Goal: Navigation & Orientation: Find specific page/section

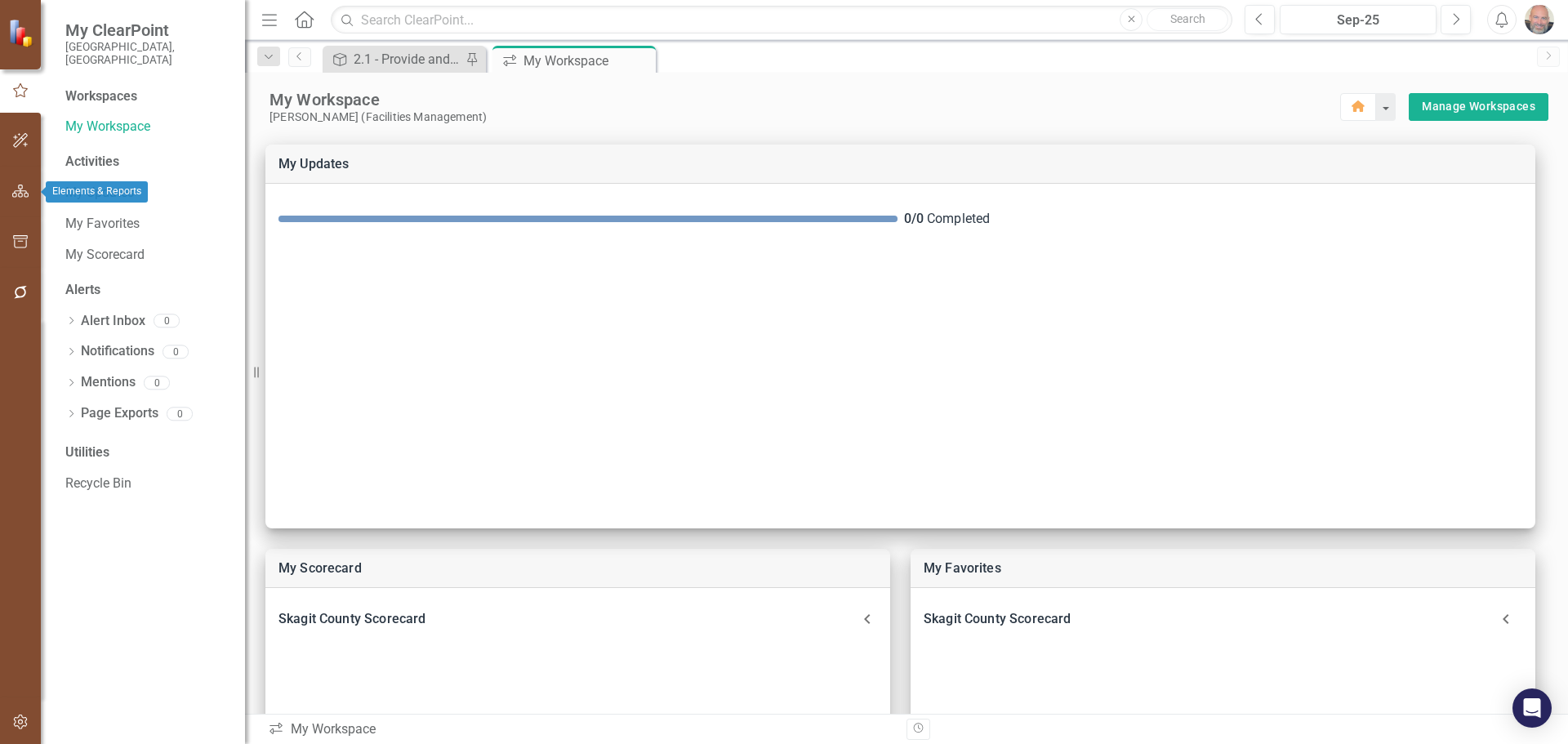
click at [13, 187] on icon "button" at bounding box center [20, 191] width 17 height 13
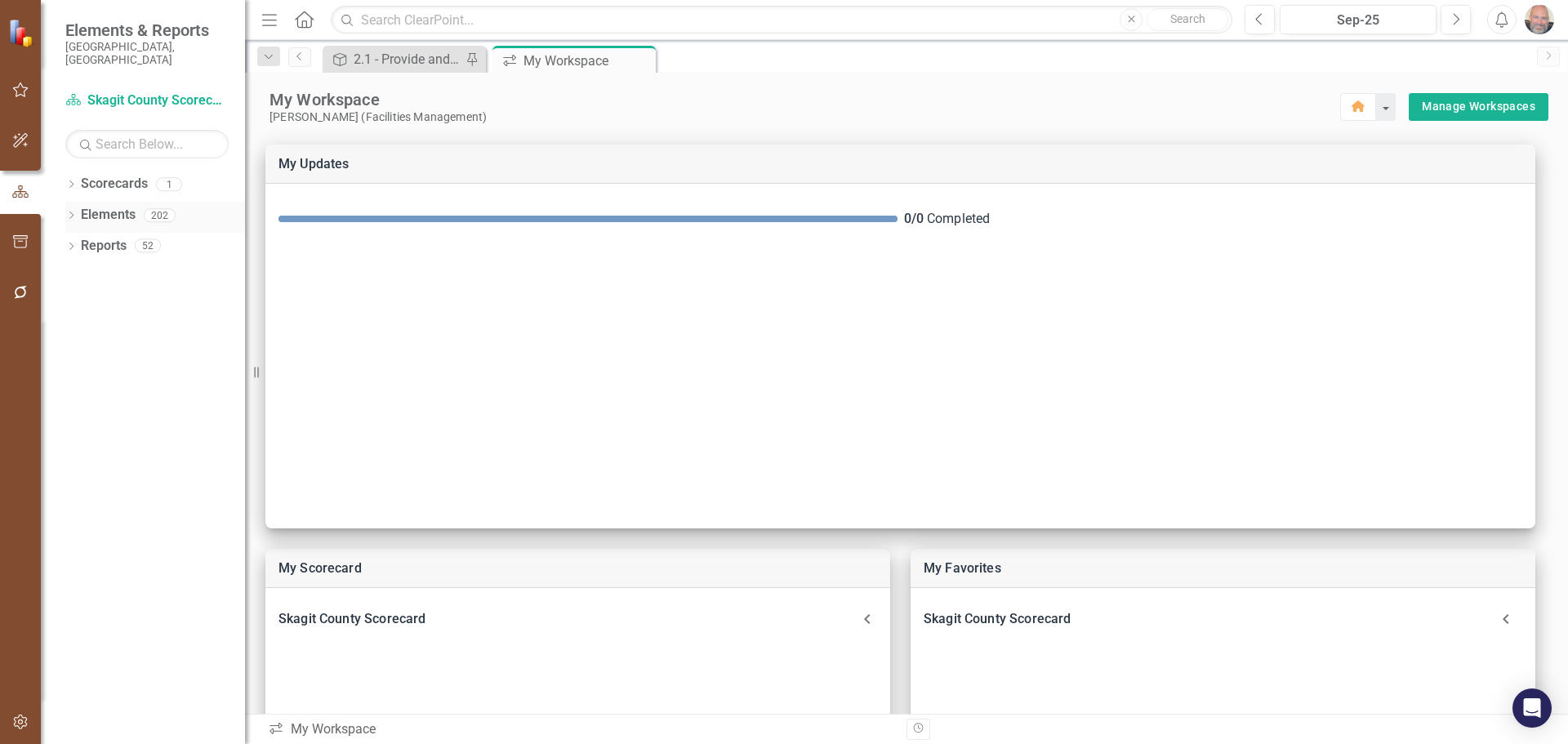
click at [67, 212] on icon "Dropdown" at bounding box center [71, 216] width 12 height 9
click at [78, 305] on icon "Dropdown" at bounding box center [79, 309] width 12 height 9
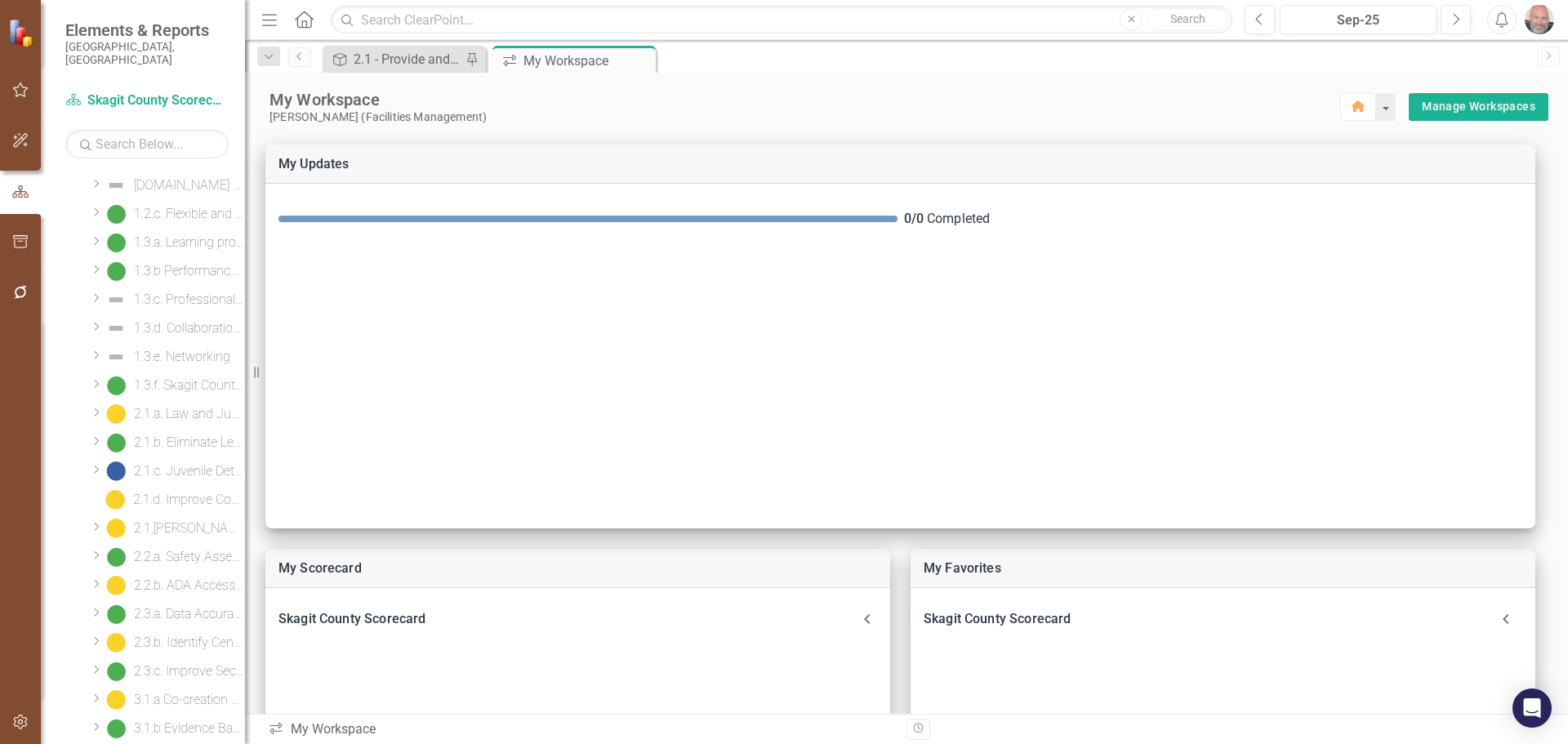
scroll to position [408, 0]
click at [182, 347] on div "2.1.a. Law and Justice Campus" at bounding box center [189, 355] width 111 height 15
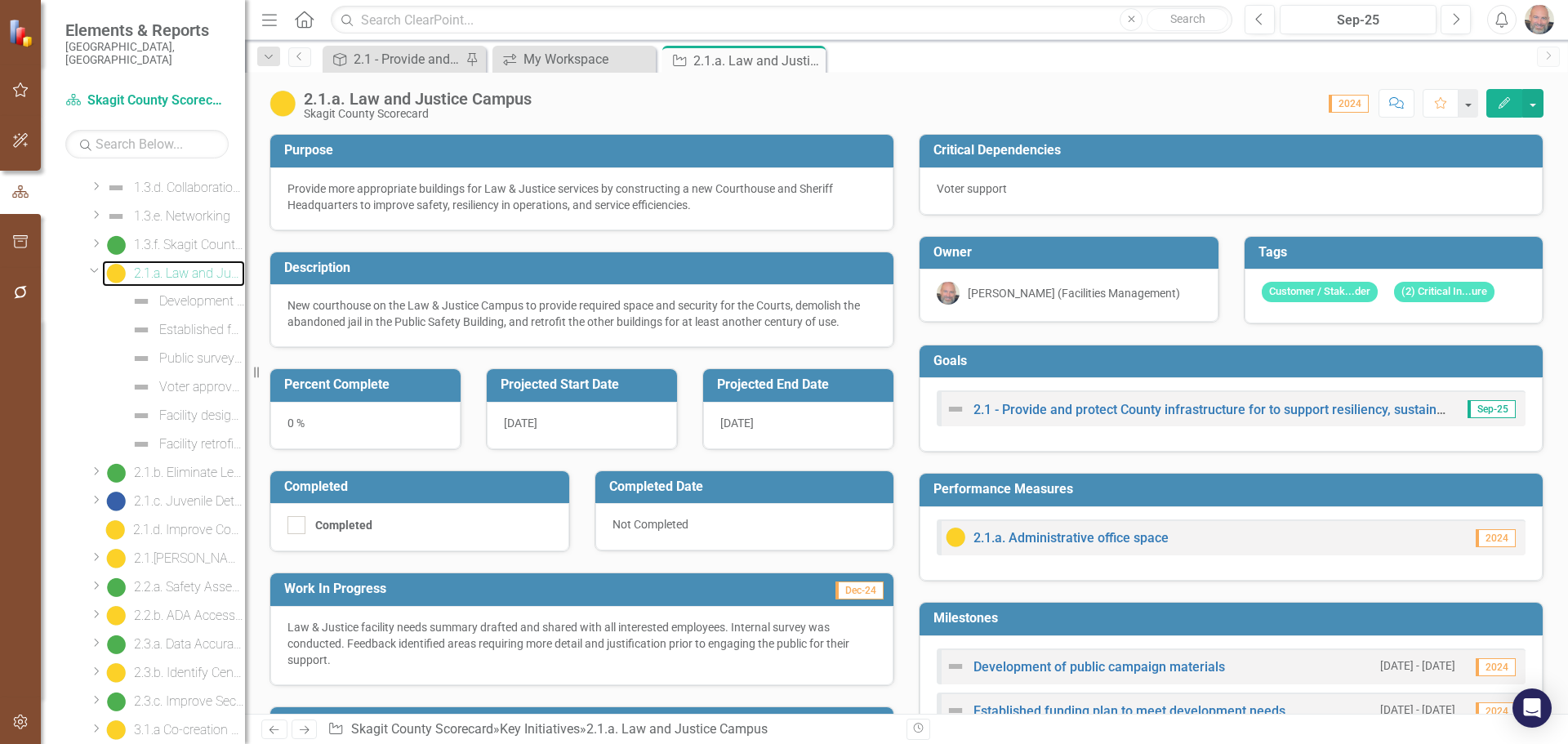
scroll to position [508, 0]
click at [93, 245] on icon "Dropdown" at bounding box center [95, 250] width 10 height 12
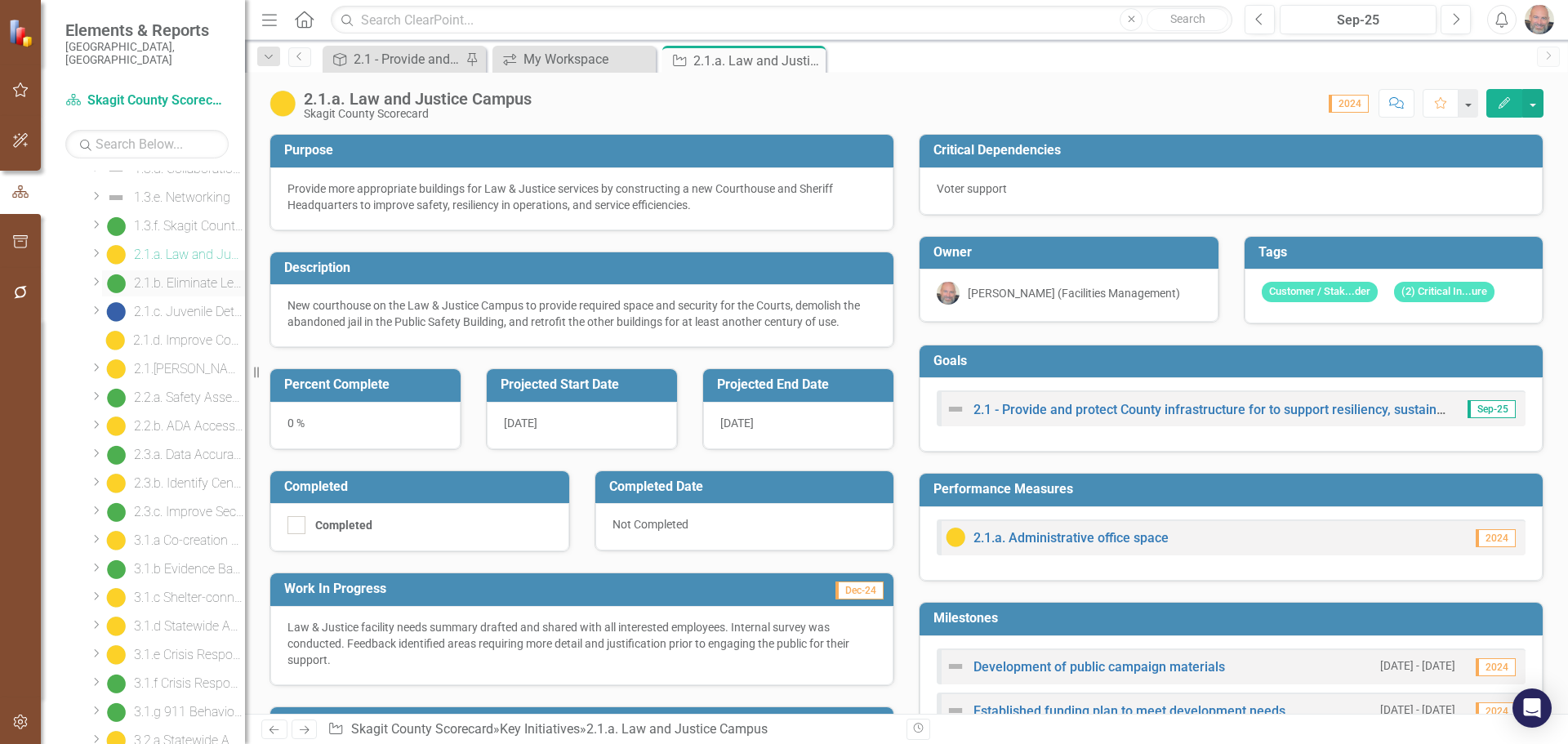
click at [176, 276] on div "2.1.b. Eliminate Leased Office Space" at bounding box center [189, 283] width 111 height 15
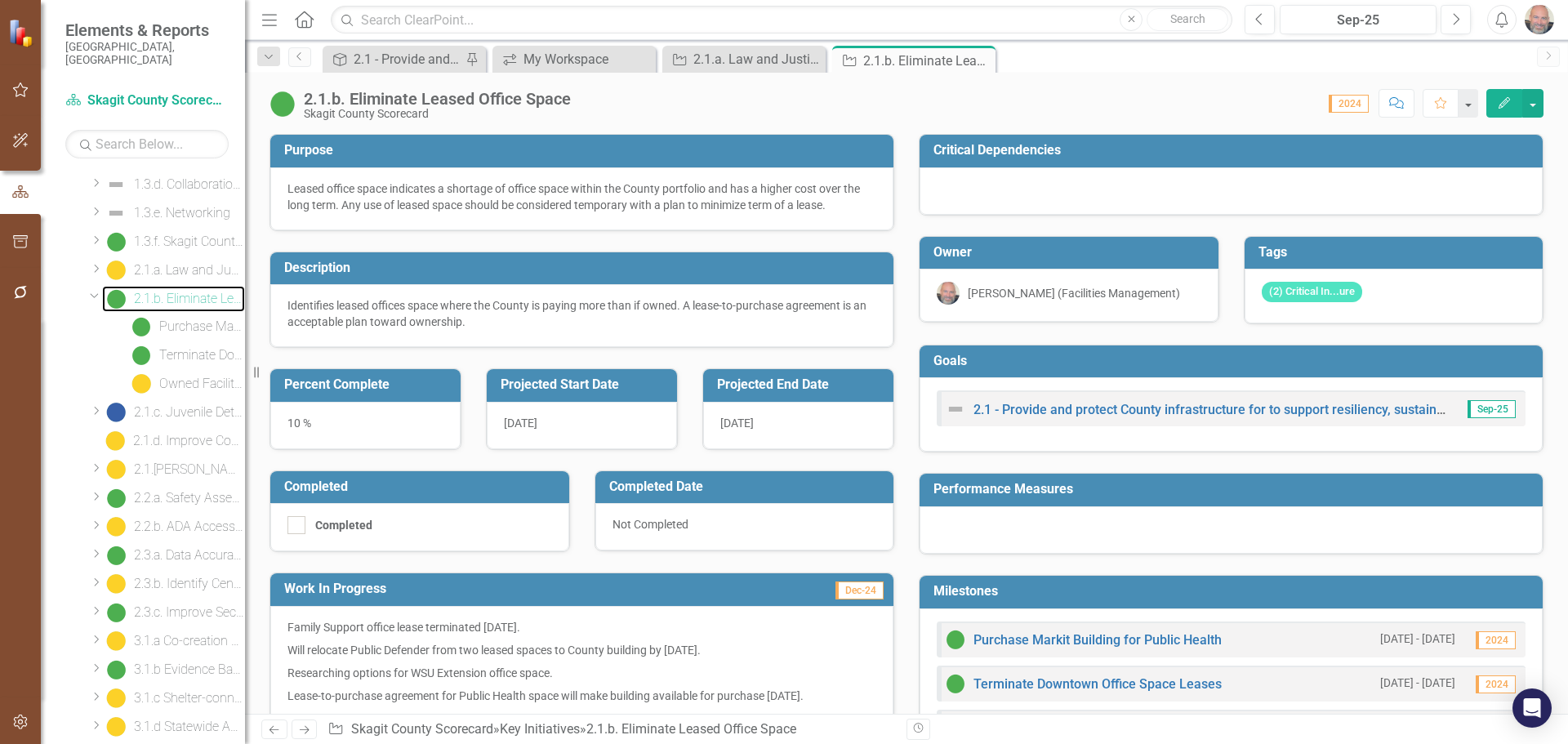
scroll to position [538, 0]
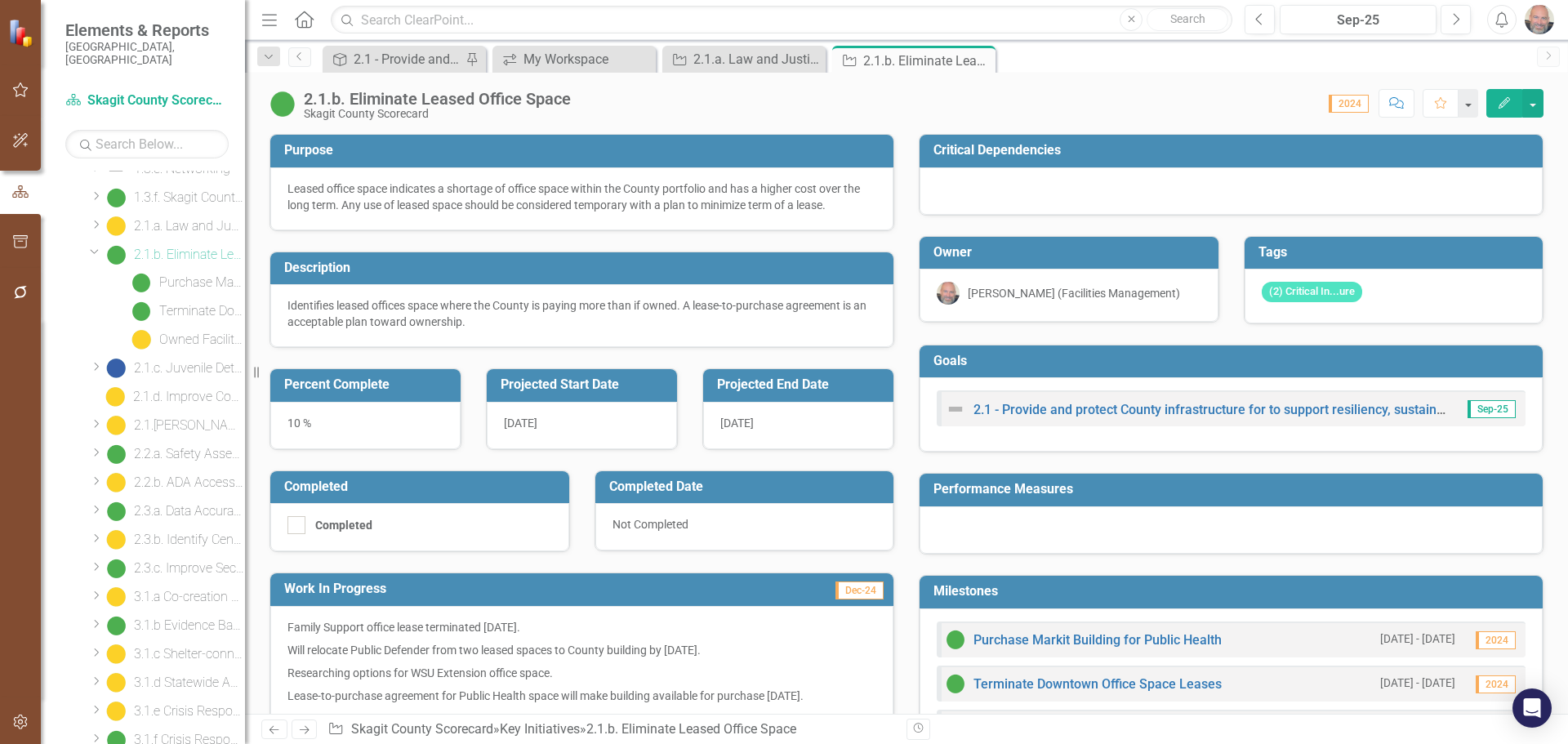
click at [93, 245] on icon "Dropdown" at bounding box center [95, 250] width 10 height 12
click at [179, 305] on div "2.1.d. Improve Cook Road LOS MP 1.86 - 5.63" at bounding box center [188, 312] width 112 height 15
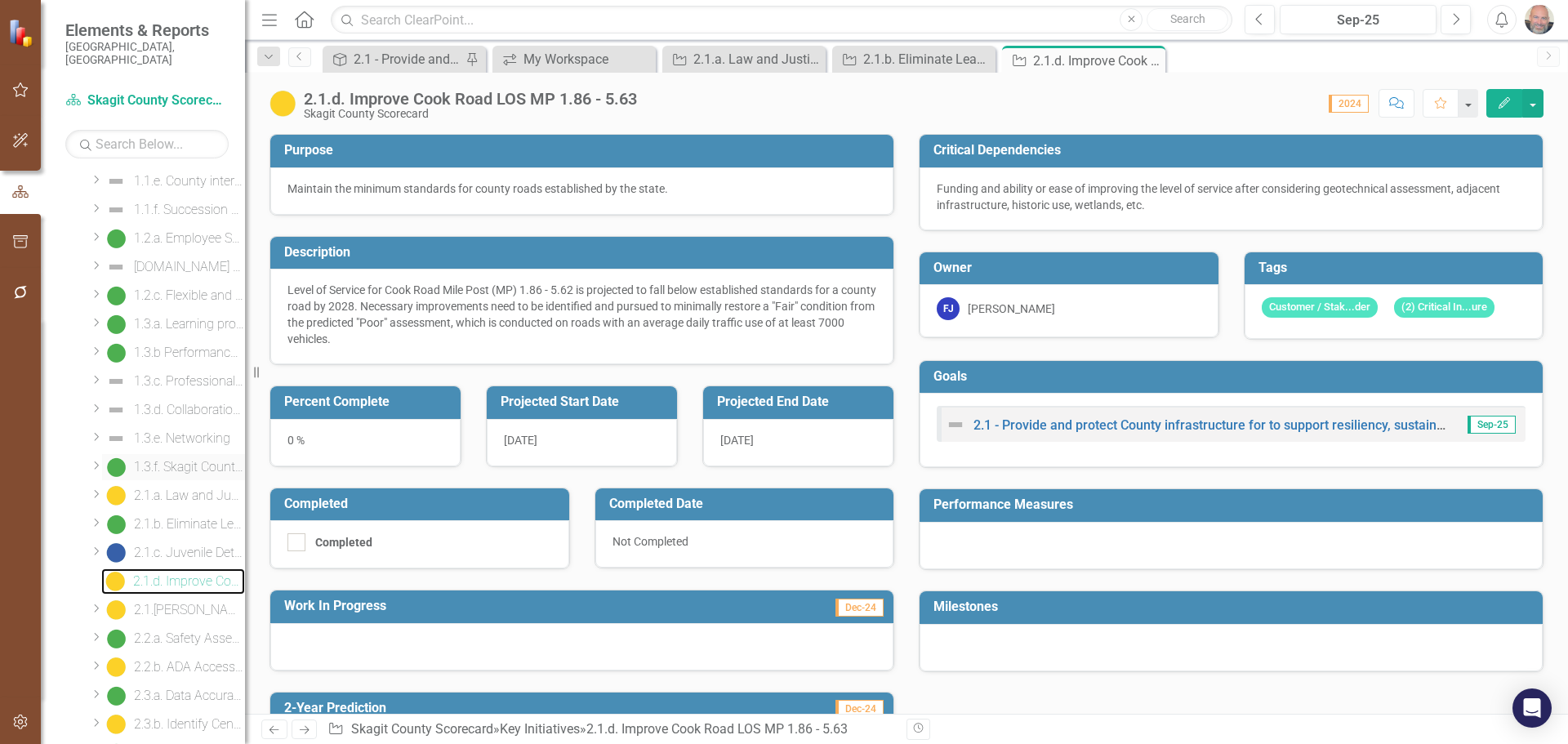
scroll to position [349, 0]
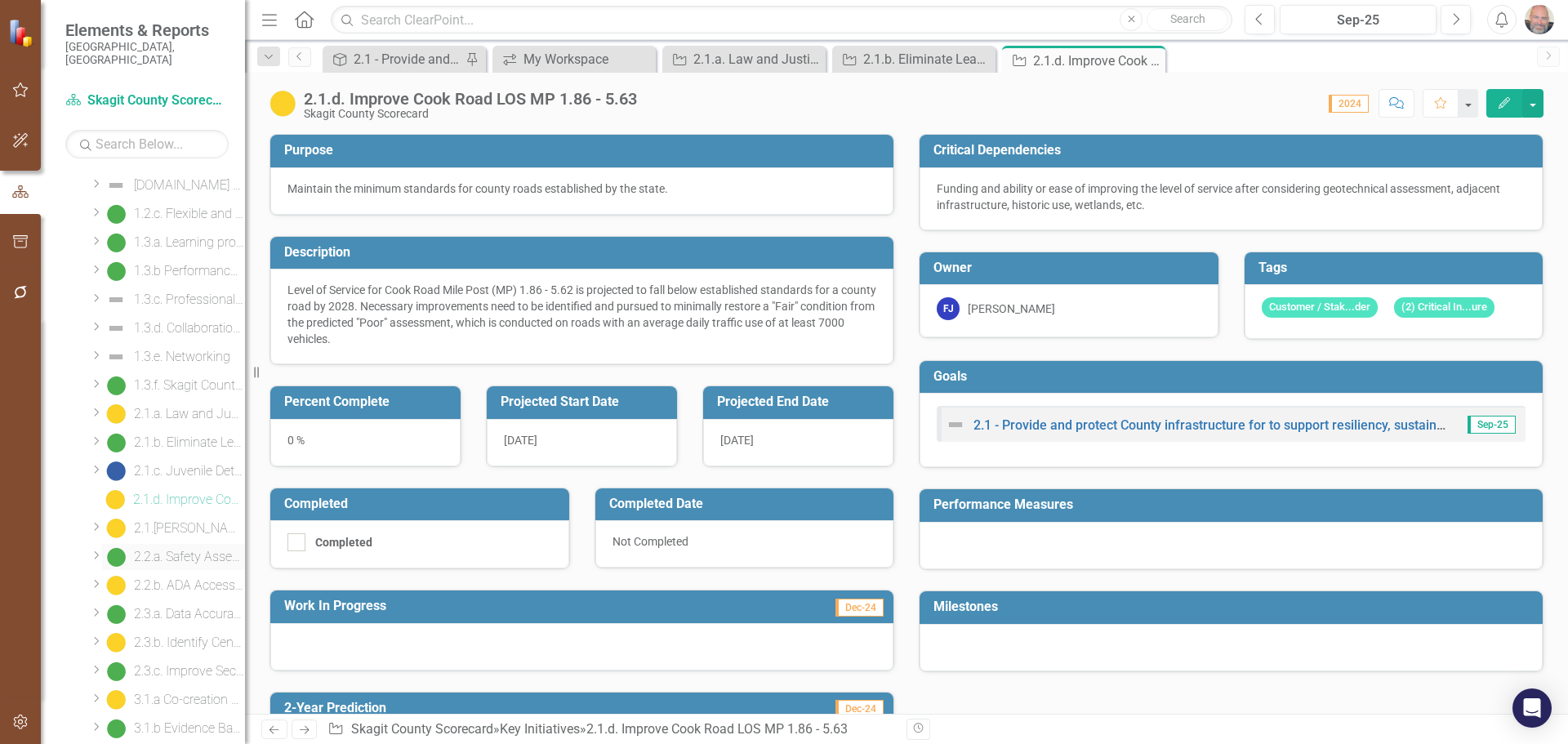
click at [180, 549] on div "2.2.a. Safety Assessments of County Campuses and Facilities" at bounding box center [189, 557] width 111 height 15
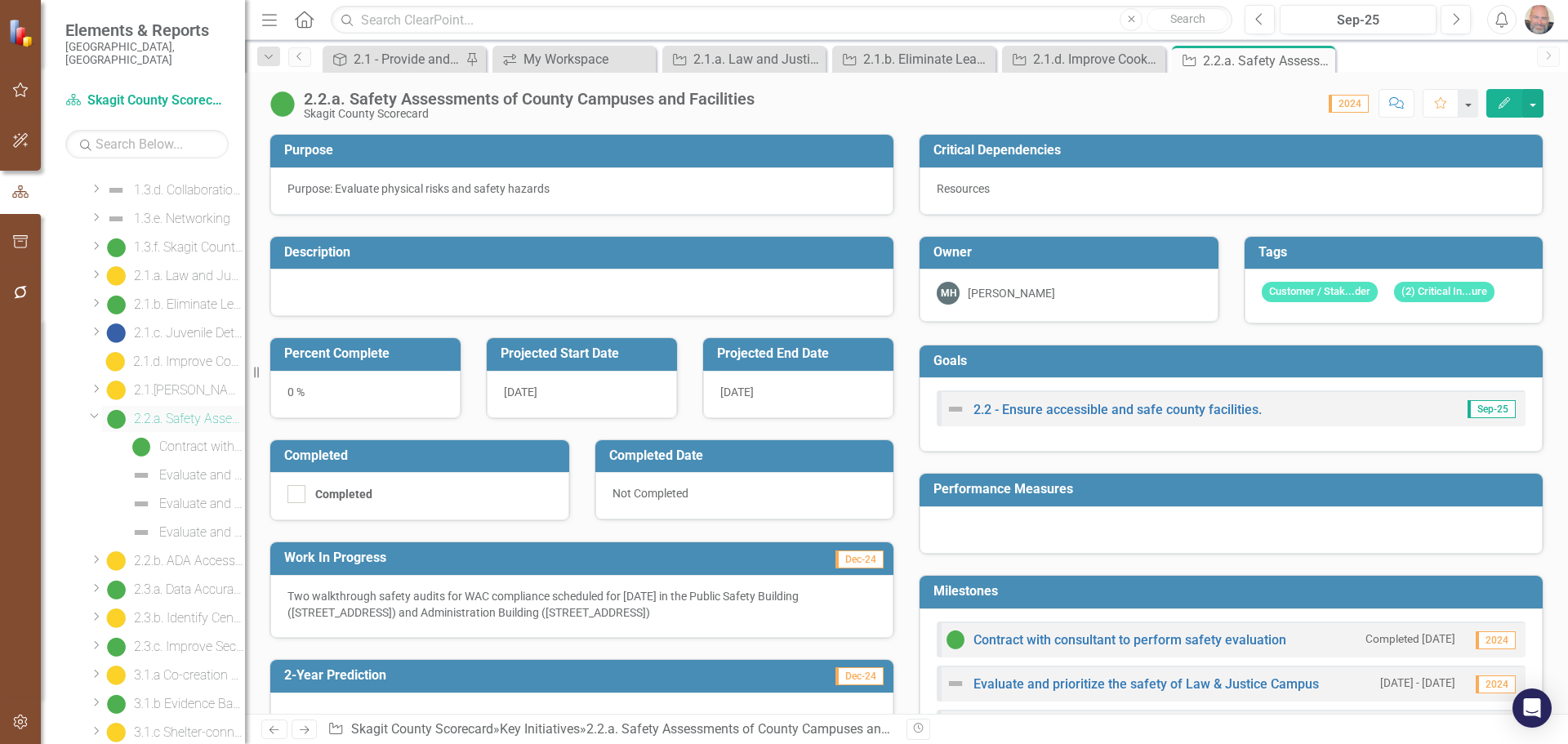
scroll to position [488, 0]
click at [96, 413] on icon at bounding box center [95, 415] width 8 height 4
click at [181, 439] on div "2.2.b. ADA Accessibility" at bounding box center [189, 447] width 111 height 15
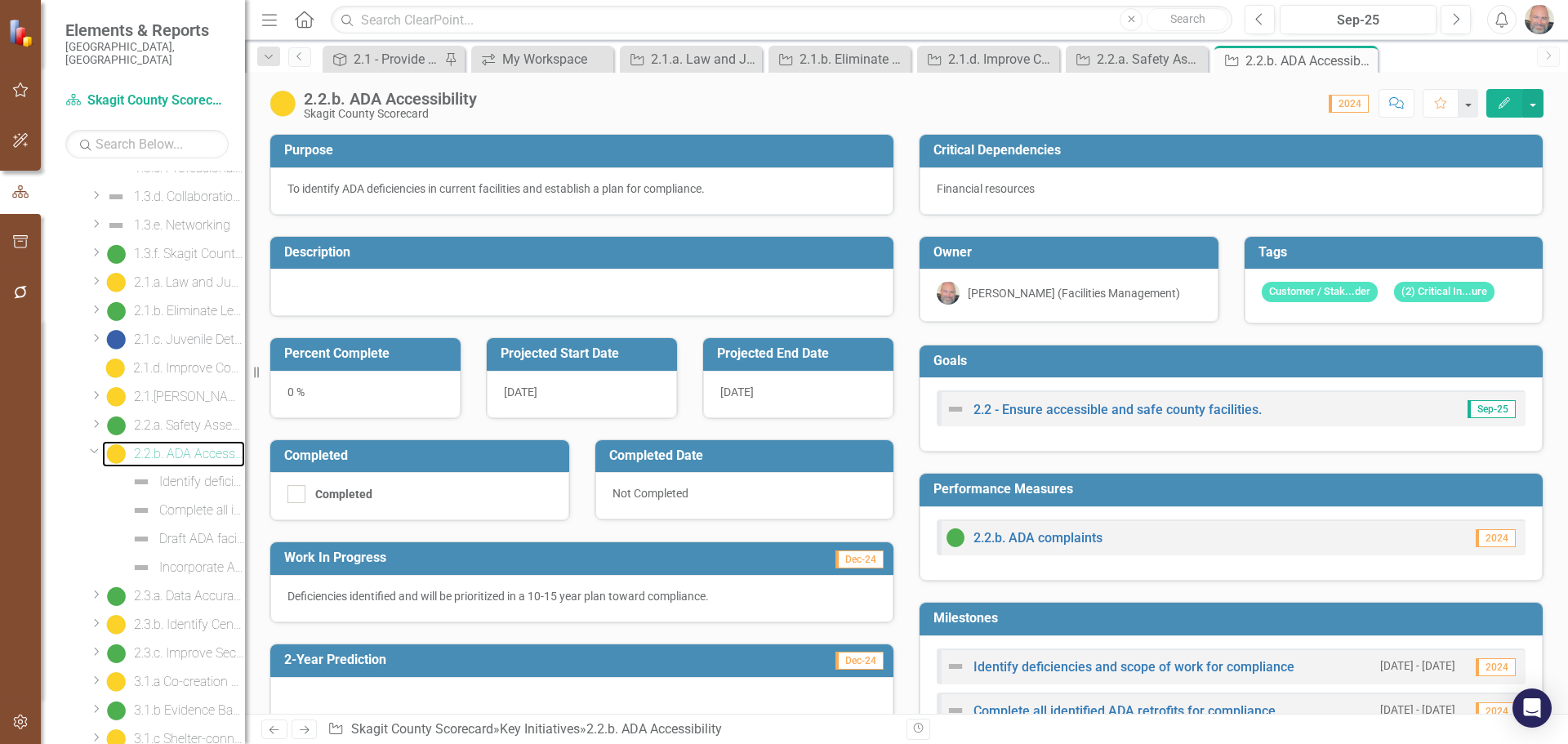
scroll to position [517, 0]
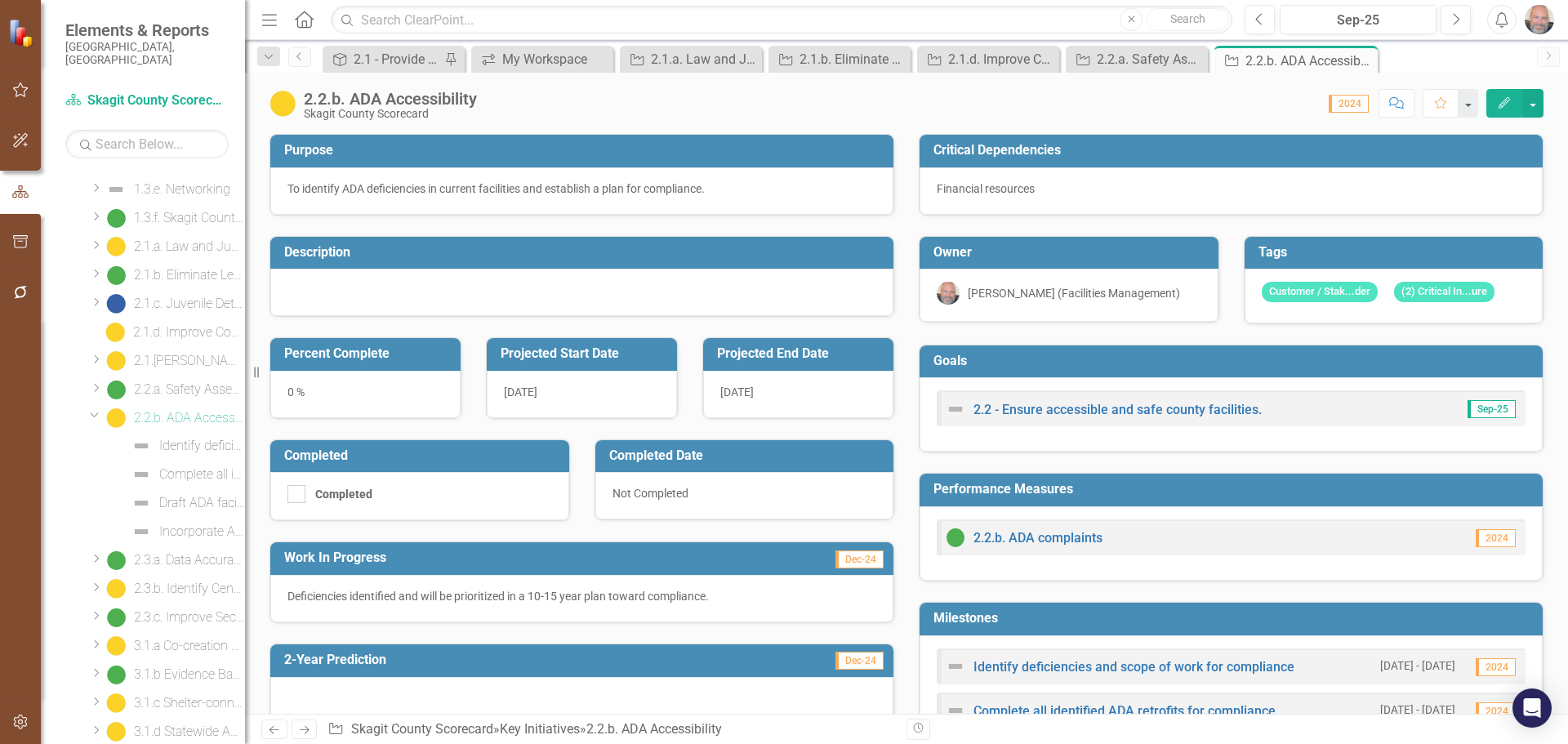
click at [99, 408] on div "Dropdown" at bounding box center [93, 414] width 14 height 12
click at [169, 439] on div "2.3.a. Data Accuracy Improvement Project" at bounding box center [189, 447] width 111 height 15
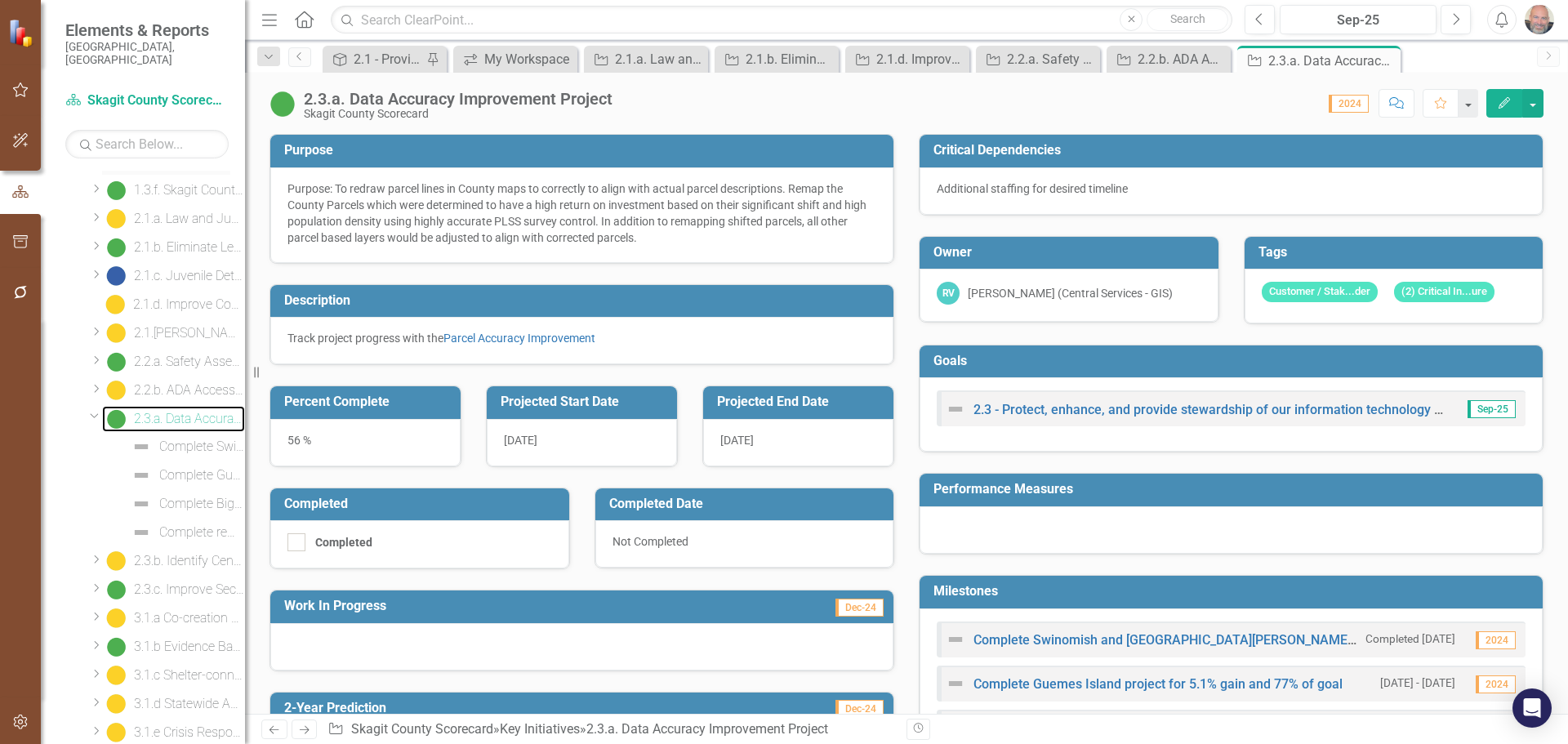
scroll to position [546, 0]
click at [94, 408] on icon "Dropdown" at bounding box center [95, 414] width 10 height 12
click at [180, 439] on div "2.3.b. Identify Centralized Digital Portfolio (shared technology)" at bounding box center [189, 447] width 111 height 15
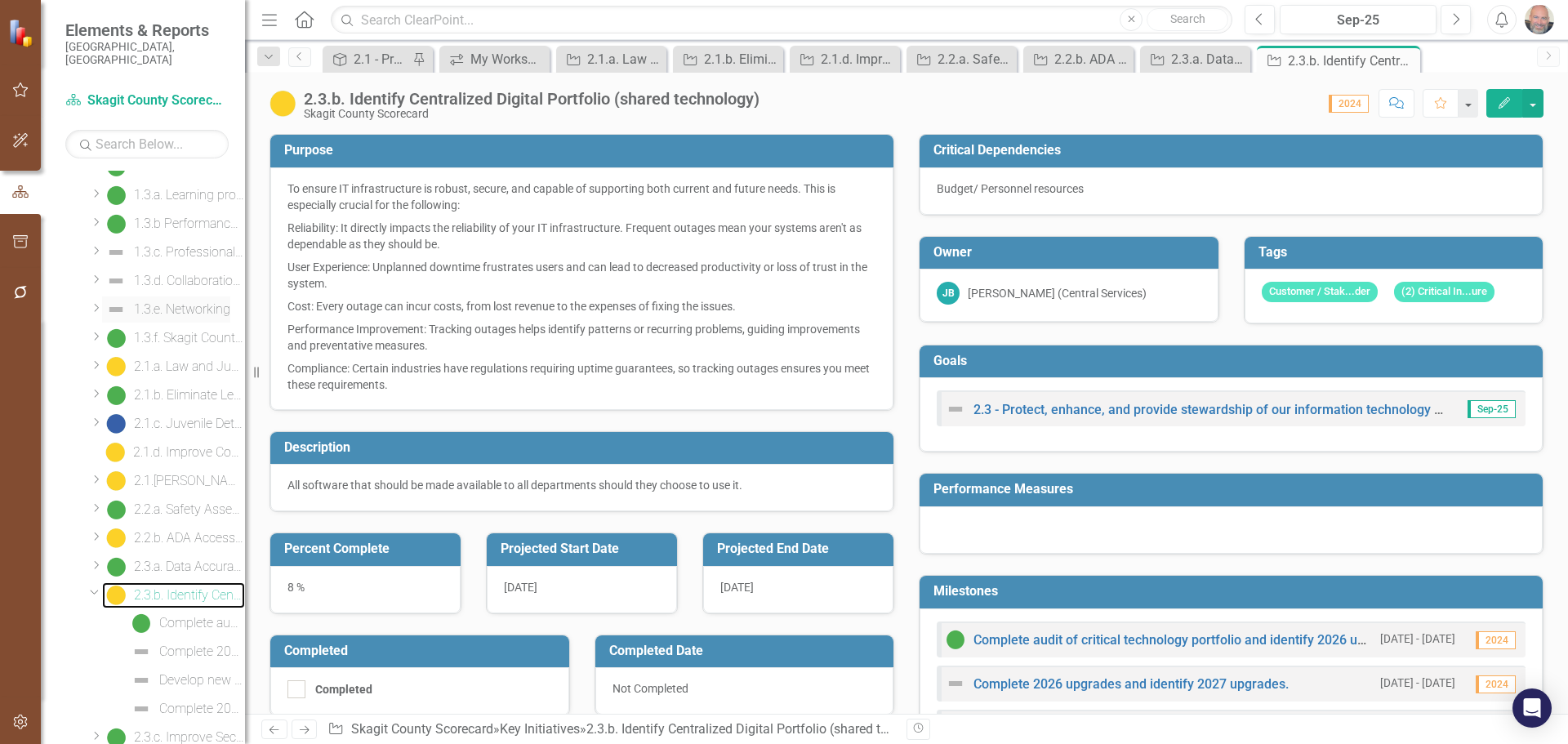
scroll to position [492, 0]
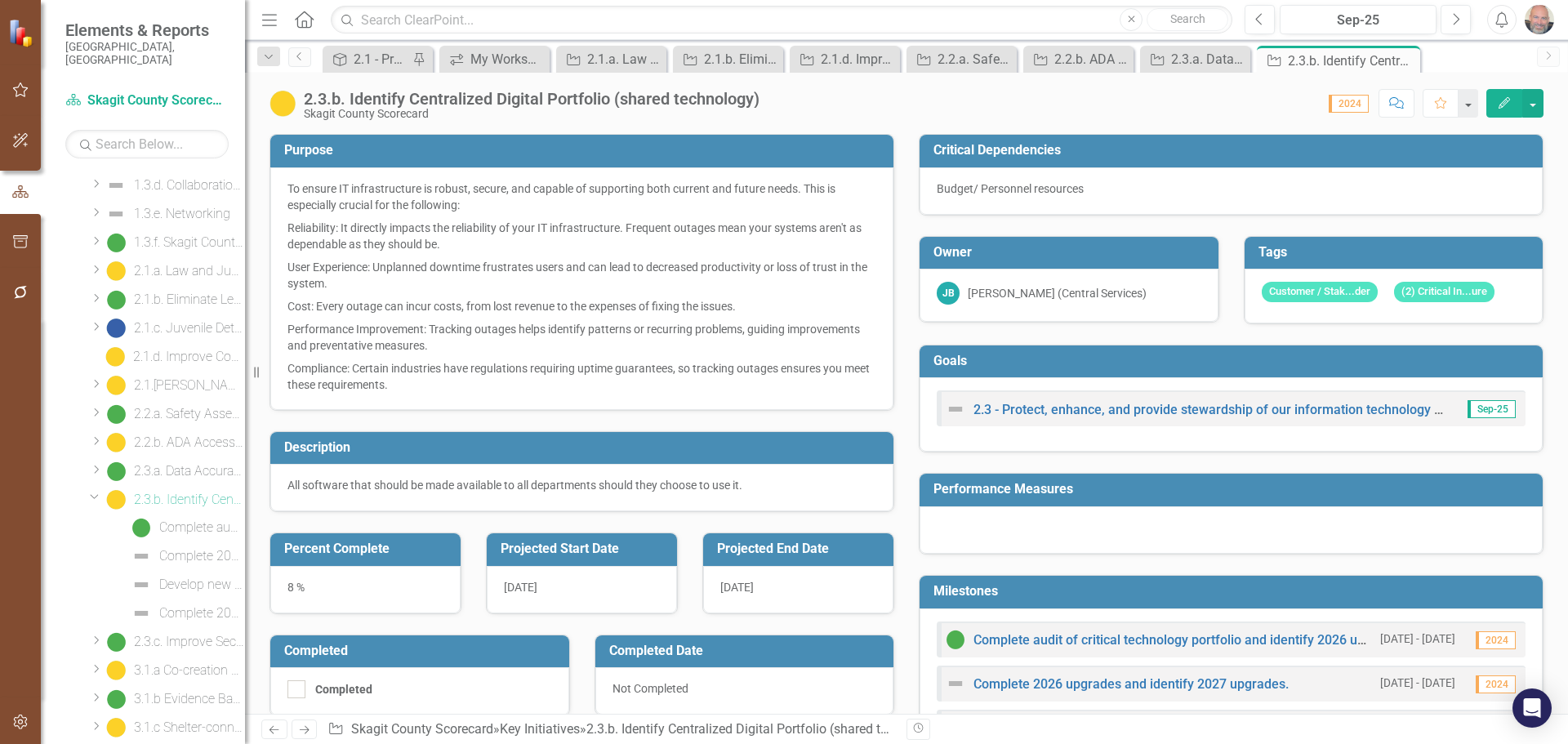
click at [93, 489] on icon "Dropdown" at bounding box center [95, 495] width 10 height 12
click at [188, 521] on div "2.3.c. Improve Security Posture of Technology infrastructure" at bounding box center [189, 528] width 111 height 15
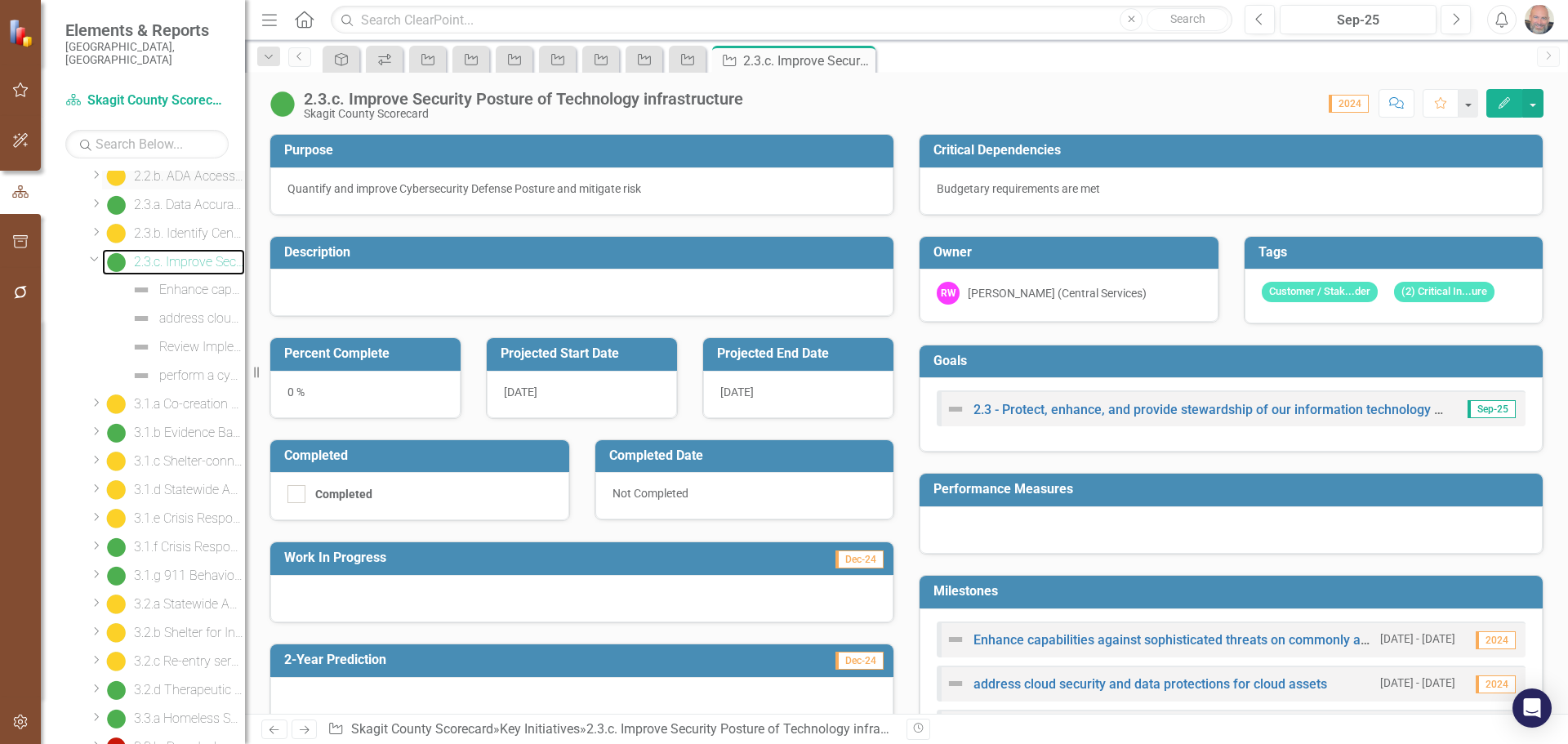
scroll to position [766, 0]
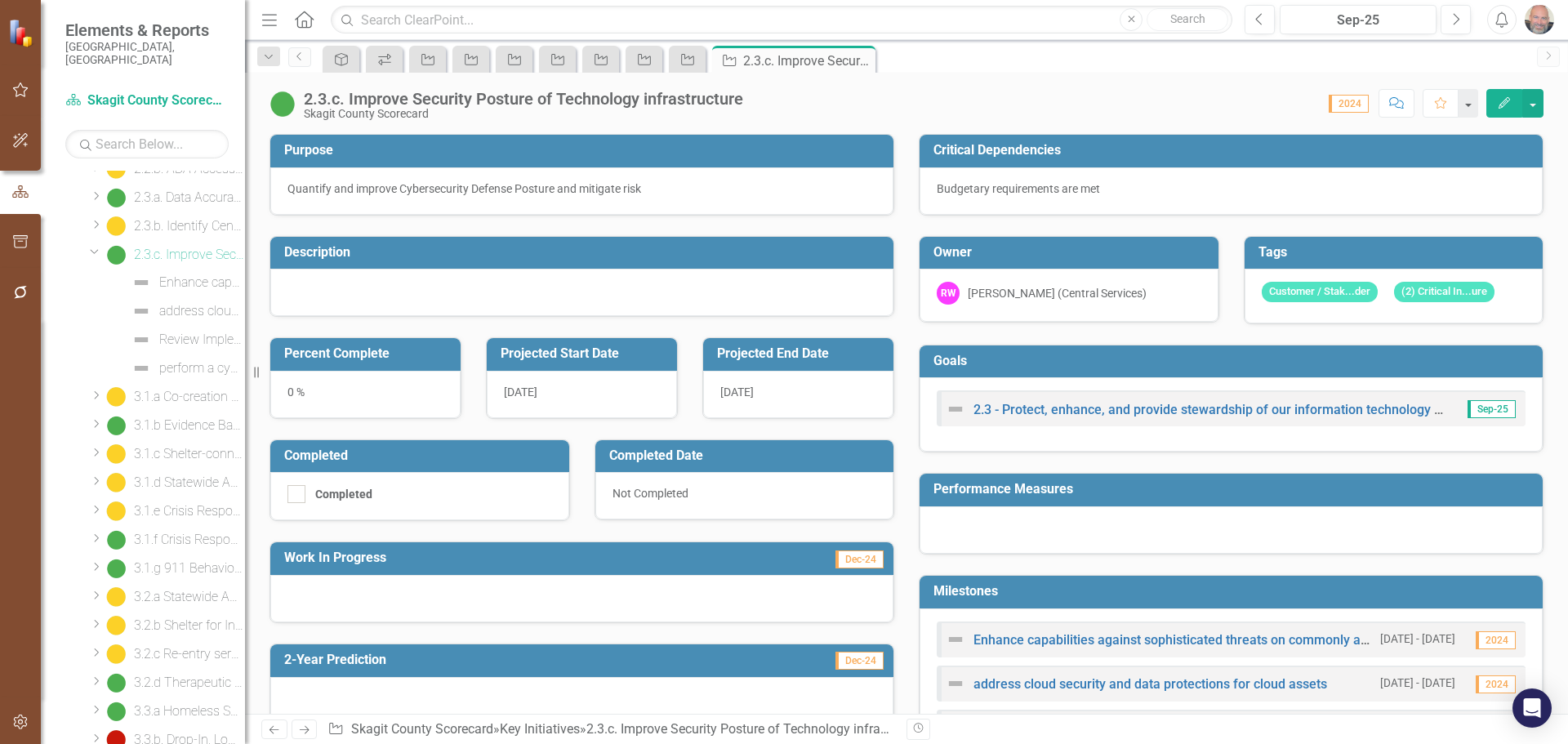
click at [96, 245] on icon "Dropdown" at bounding box center [95, 250] width 10 height 12
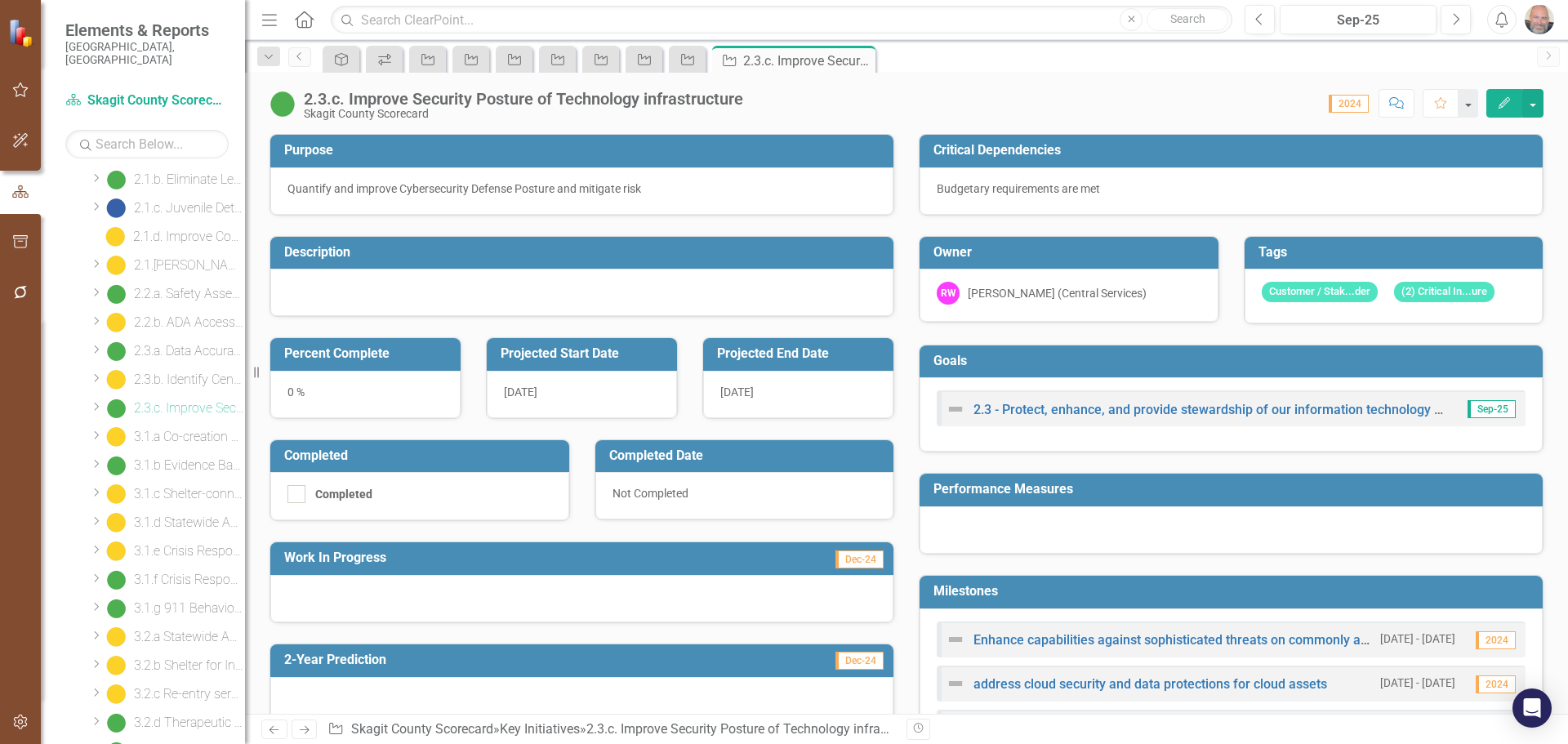
scroll to position [521, 0]
